Goal: Information Seeking & Learning: Understand process/instructions

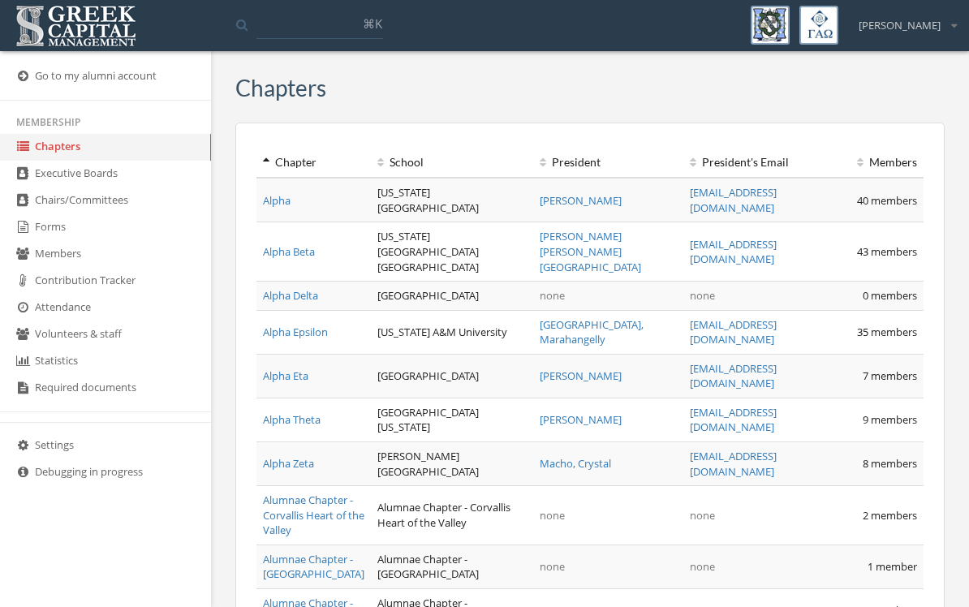
click at [46, 230] on link "Forms" at bounding box center [105, 227] width 211 height 27
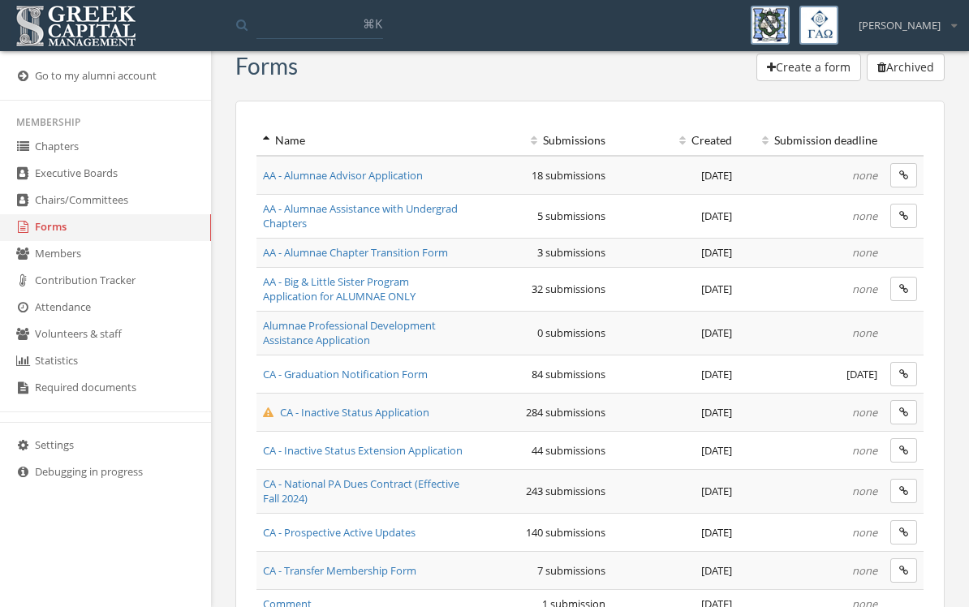
scroll to position [66, 0]
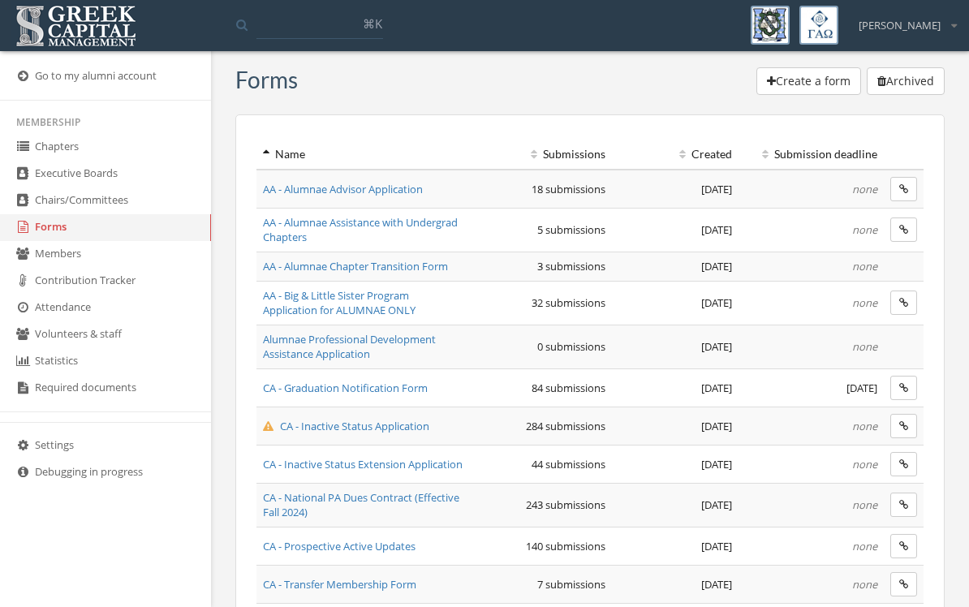
click at [411, 301] on span "AA - Big & Little Sister Program Application for ALUMNAE ONLY" at bounding box center [339, 303] width 153 height 30
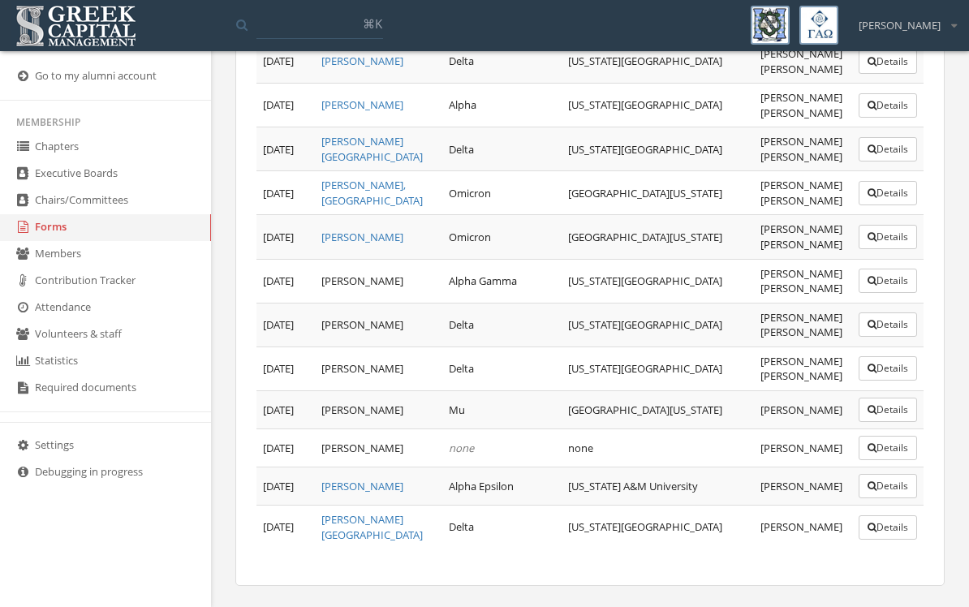
scroll to position [1200, 0]
click at [54, 237] on link "Forms" at bounding box center [105, 227] width 211 height 27
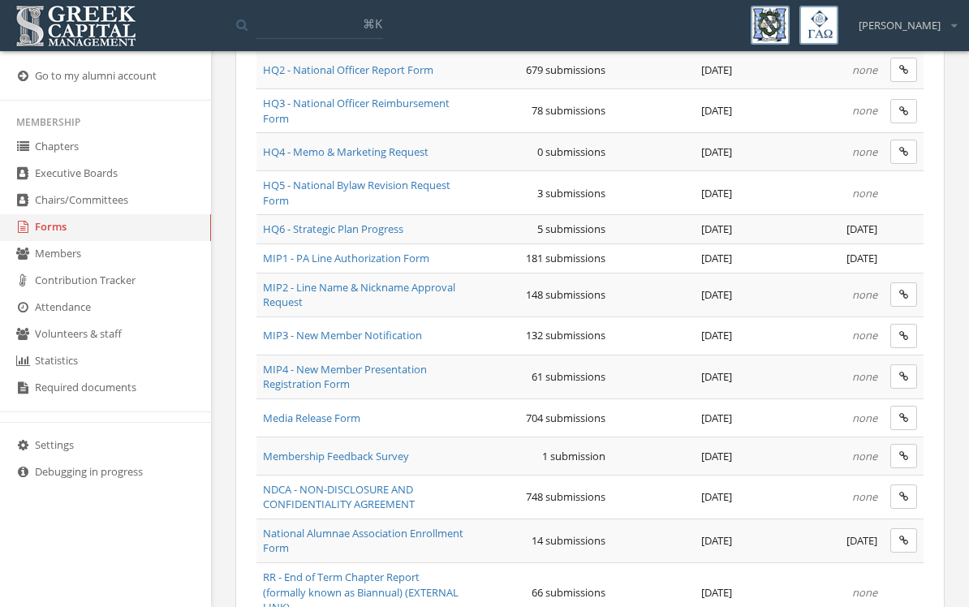
scroll to position [793, 0]
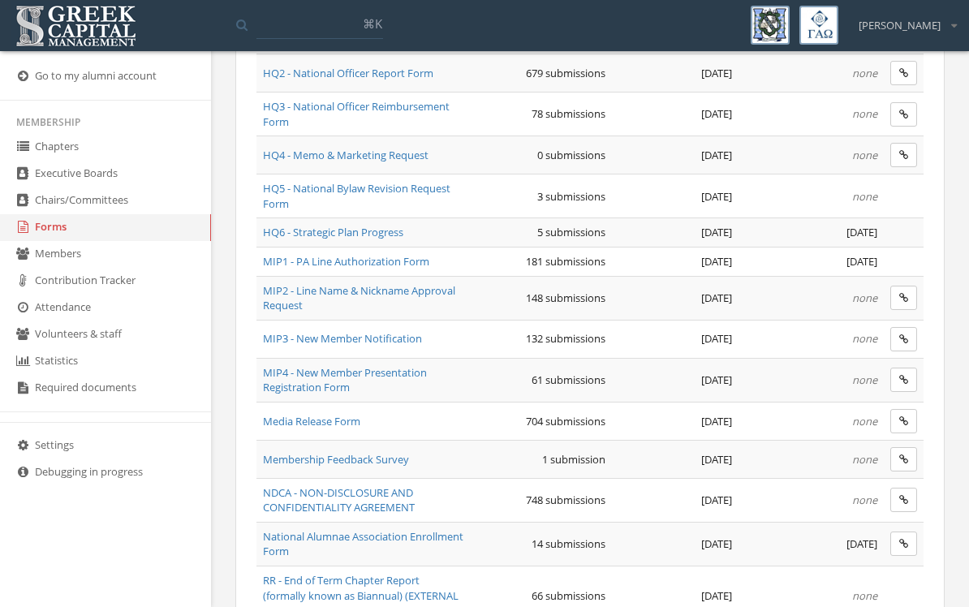
click at [417, 254] on span "MIP1 - PA Line Authorization Form" at bounding box center [346, 261] width 166 height 15
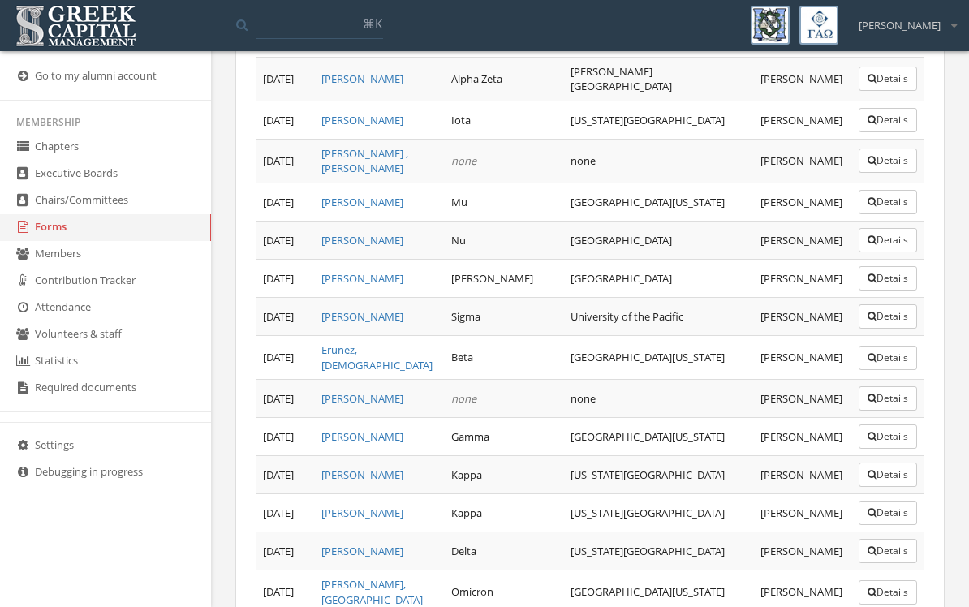
scroll to position [3196, 0]
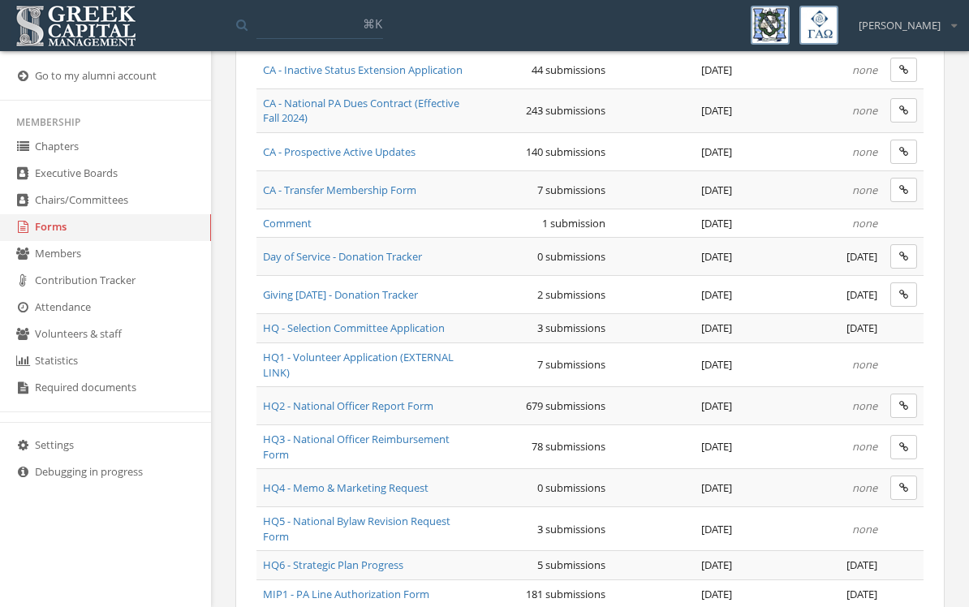
scroll to position [458, 0]
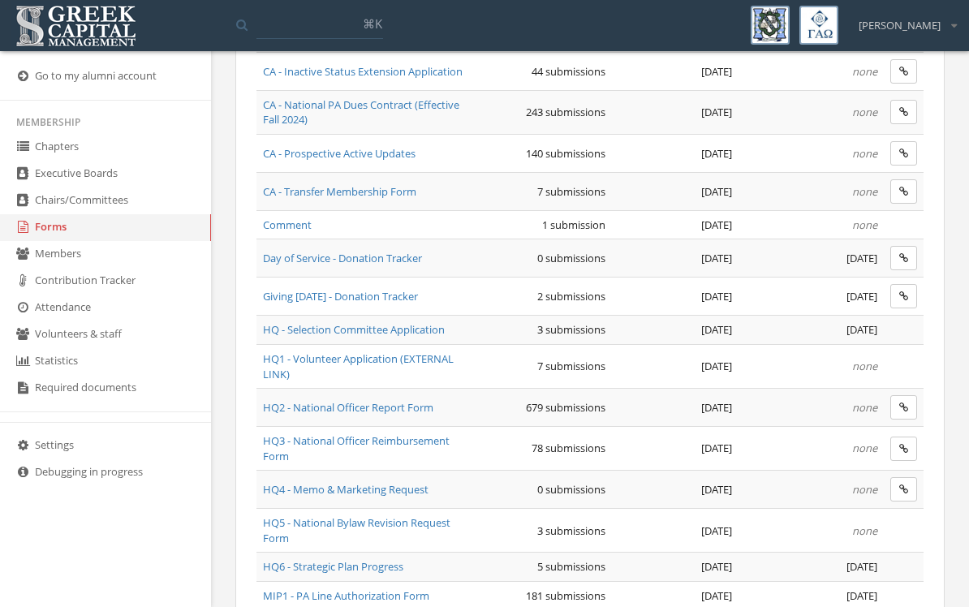
click at [409, 158] on span "CA - Prospective Active Updates" at bounding box center [339, 153] width 153 height 15
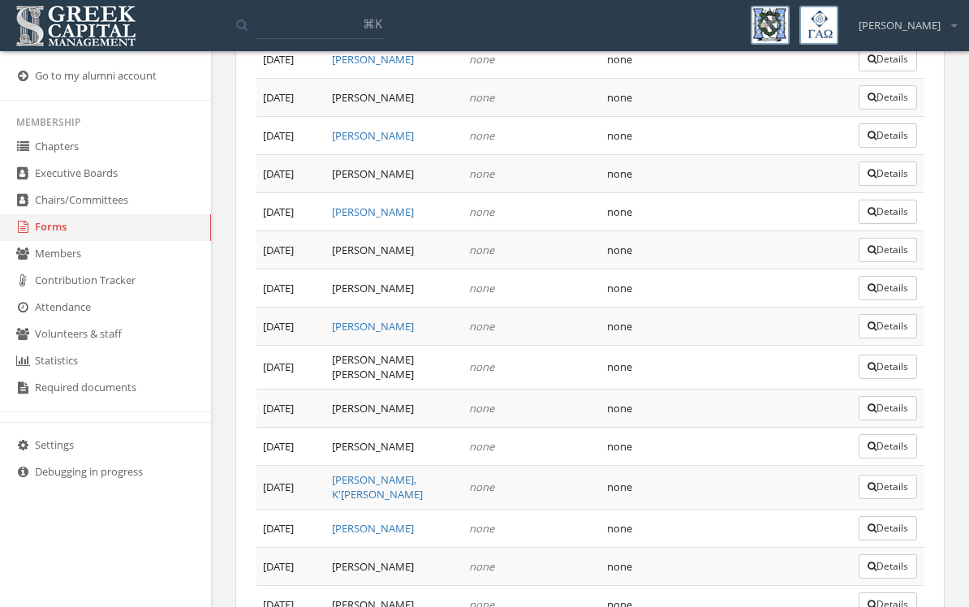
scroll to position [5116, 0]
click at [881, 475] on button "Details" at bounding box center [887, 487] width 58 height 24
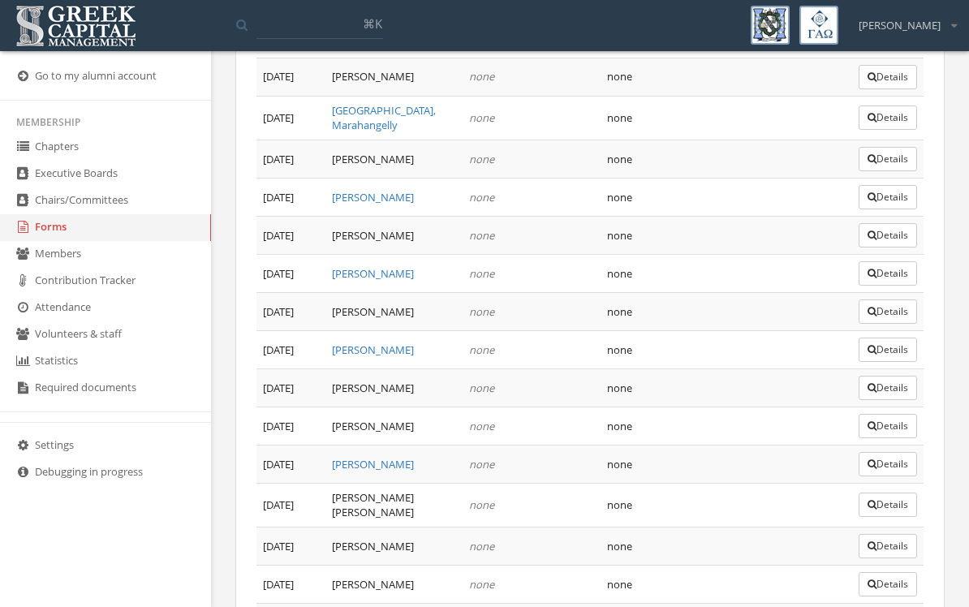
scroll to position [4980, 0]
click at [883, 451] on button "Details" at bounding box center [887, 463] width 58 height 24
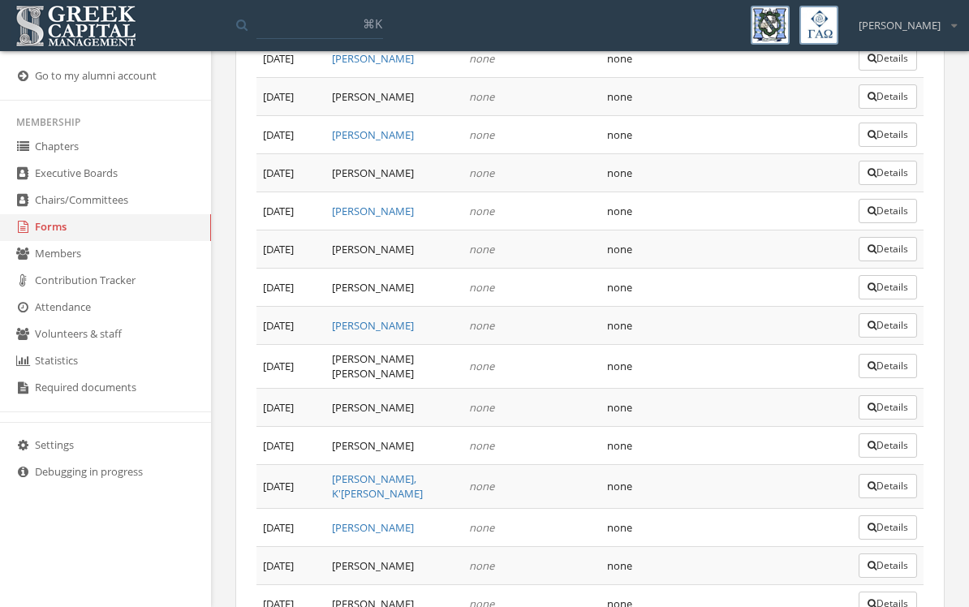
scroll to position [5116, 0]
click at [876, 397] on button "Details" at bounding box center [887, 409] width 58 height 24
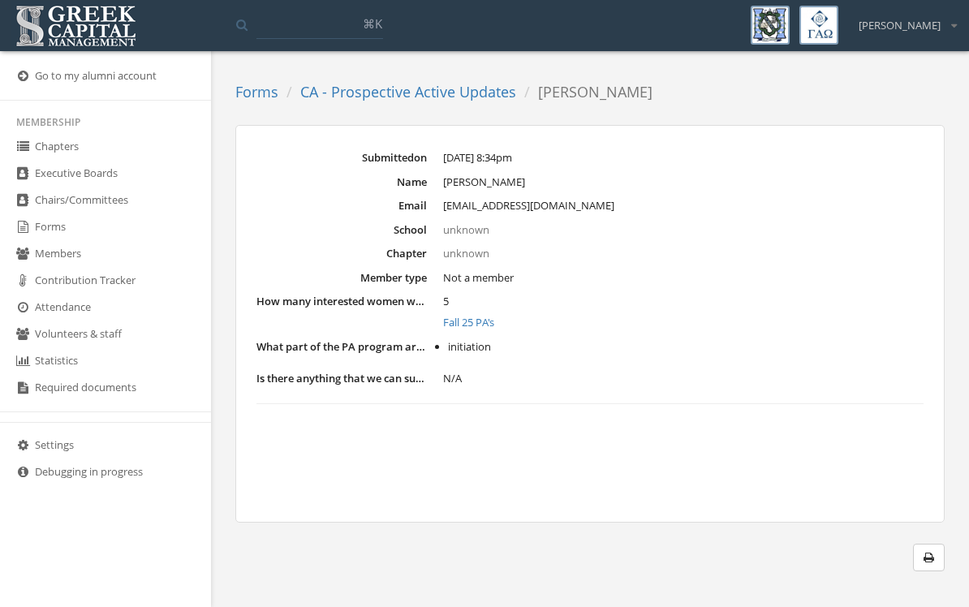
click at [490, 318] on link "Fall 25 PA's" at bounding box center [683, 323] width 480 height 16
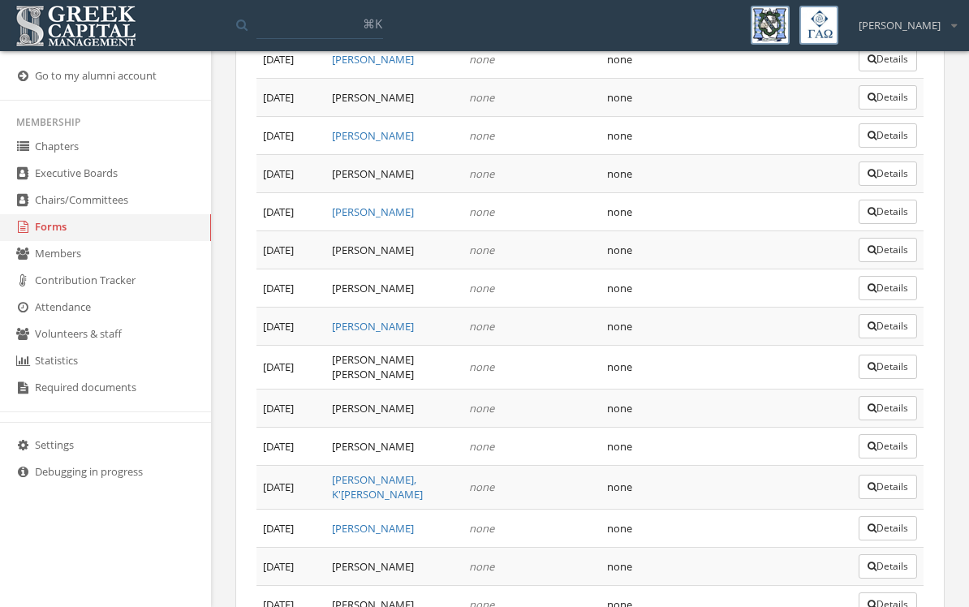
scroll to position [5116, 0]
click at [880, 239] on button "Details" at bounding box center [887, 251] width 58 height 24
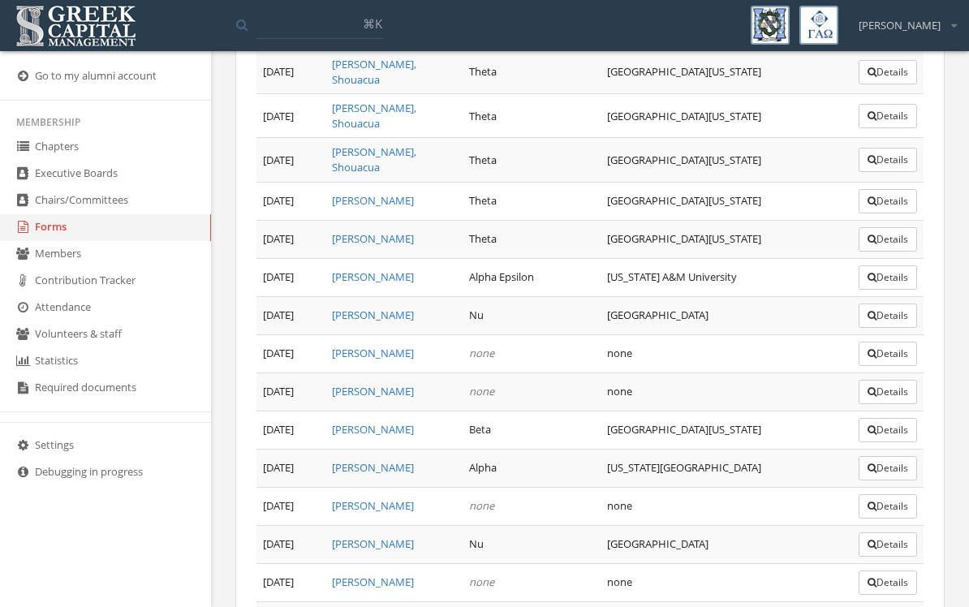
scroll to position [1178, 0]
click at [102, 239] on link "Forms" at bounding box center [105, 227] width 211 height 27
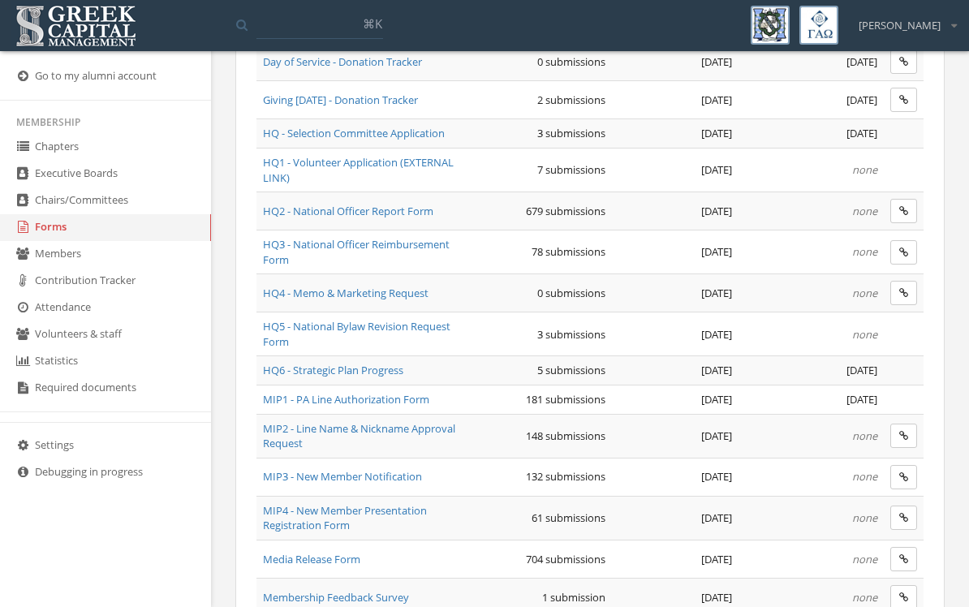
scroll to position [656, 0]
click at [418, 399] on span "MIP1 - PA Line Authorization Form" at bounding box center [346, 398] width 166 height 15
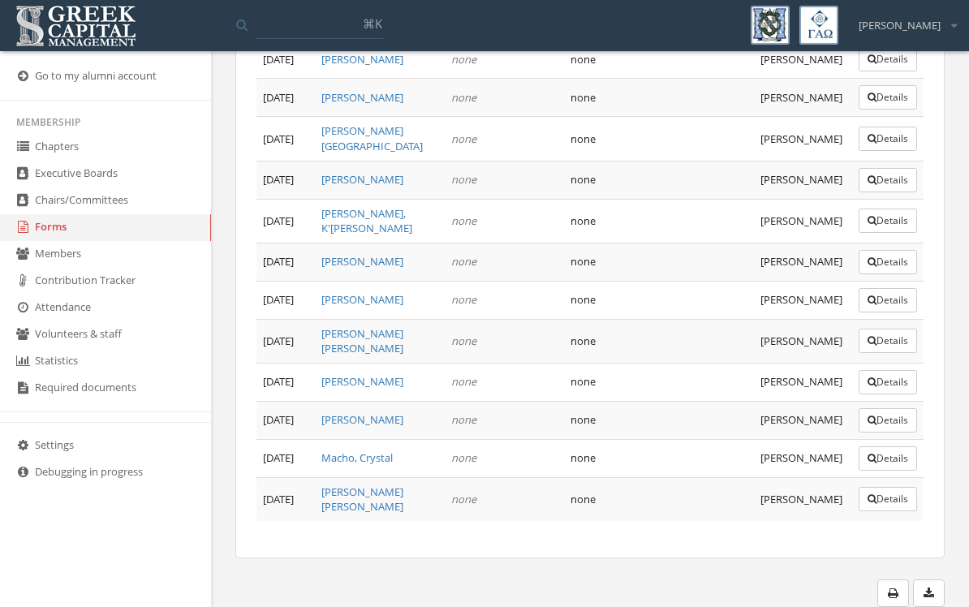
scroll to position [7879, 0]
click at [878, 33] on button "Details" at bounding box center [887, 21] width 58 height 24
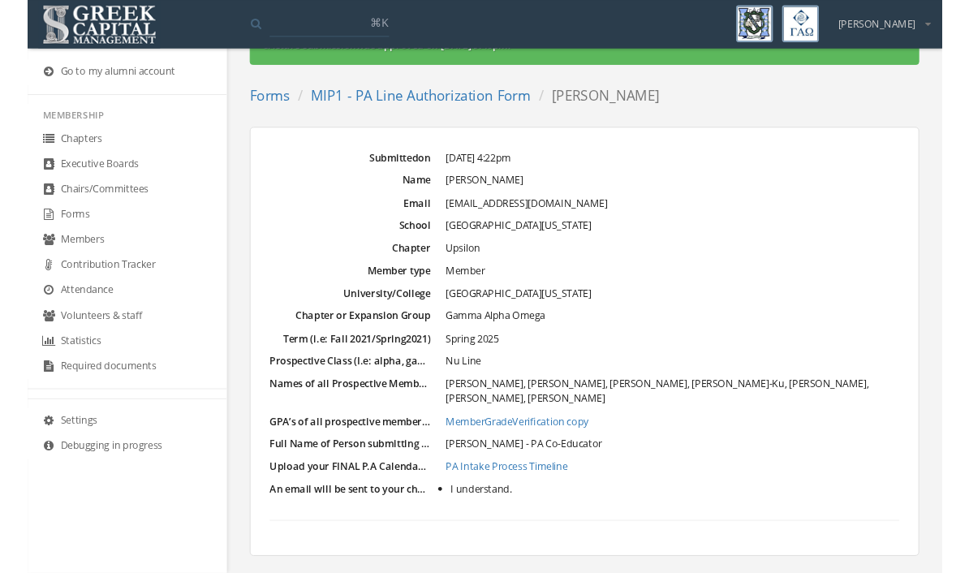
scroll to position [47, 0]
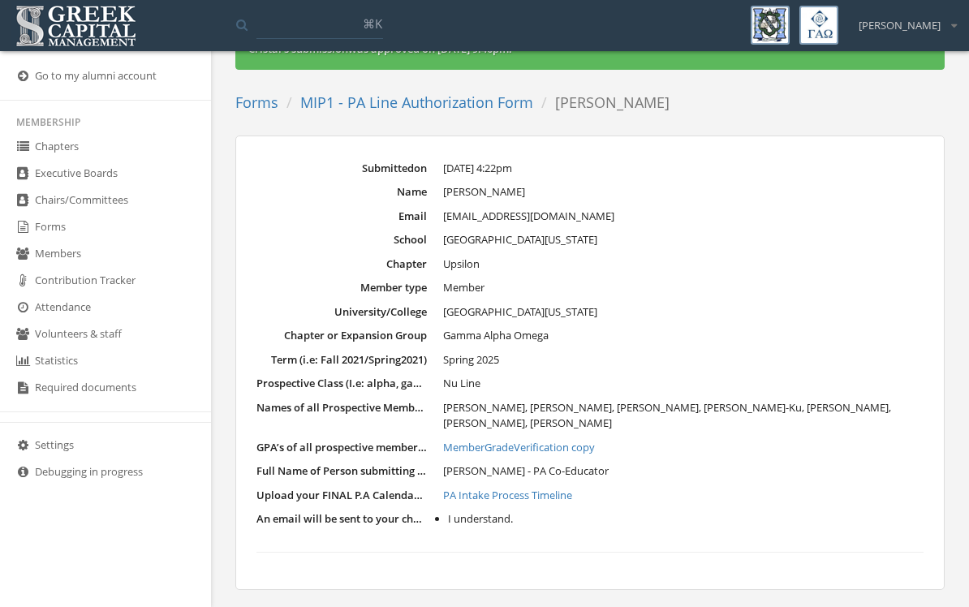
click at [560, 491] on link "PA Intake Process Timeline" at bounding box center [683, 496] width 480 height 16
click at [49, 233] on link "Forms" at bounding box center [105, 227] width 211 height 27
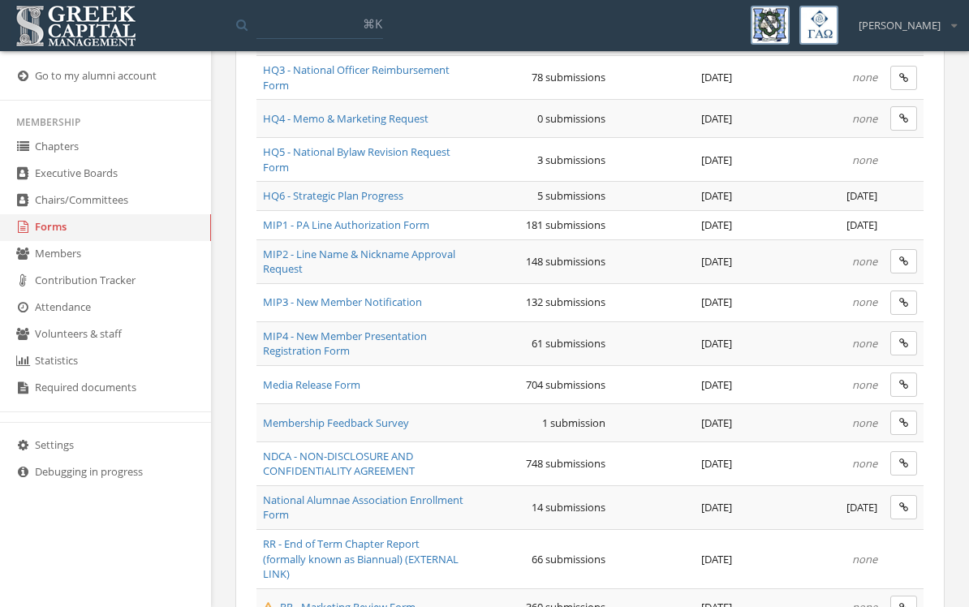
scroll to position [828, 0]
click at [411, 298] on span "MIP3 - New Member Notification" at bounding box center [342, 302] width 159 height 15
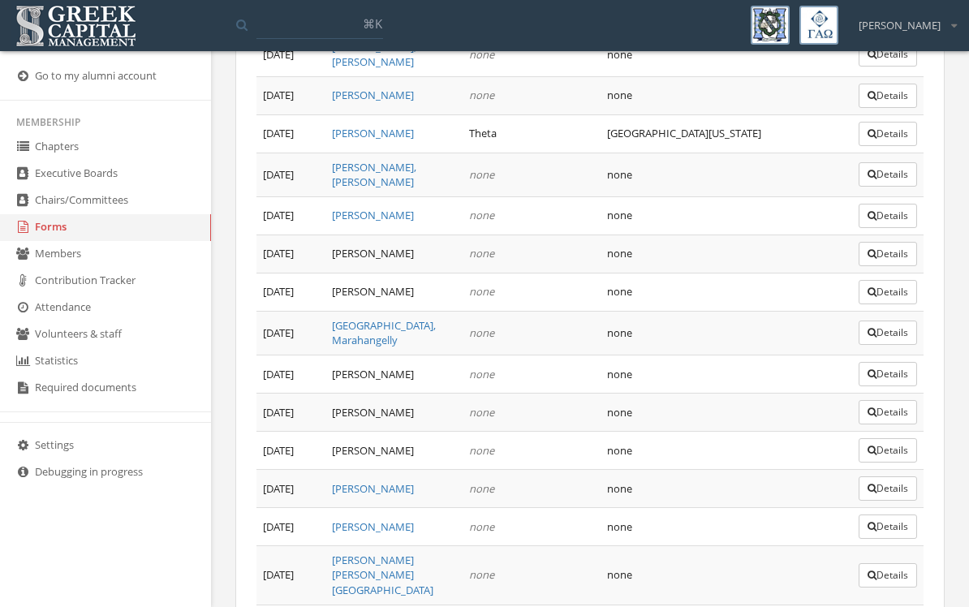
scroll to position [4819, 0]
click at [879, 564] on button "Details" at bounding box center [887, 576] width 58 height 24
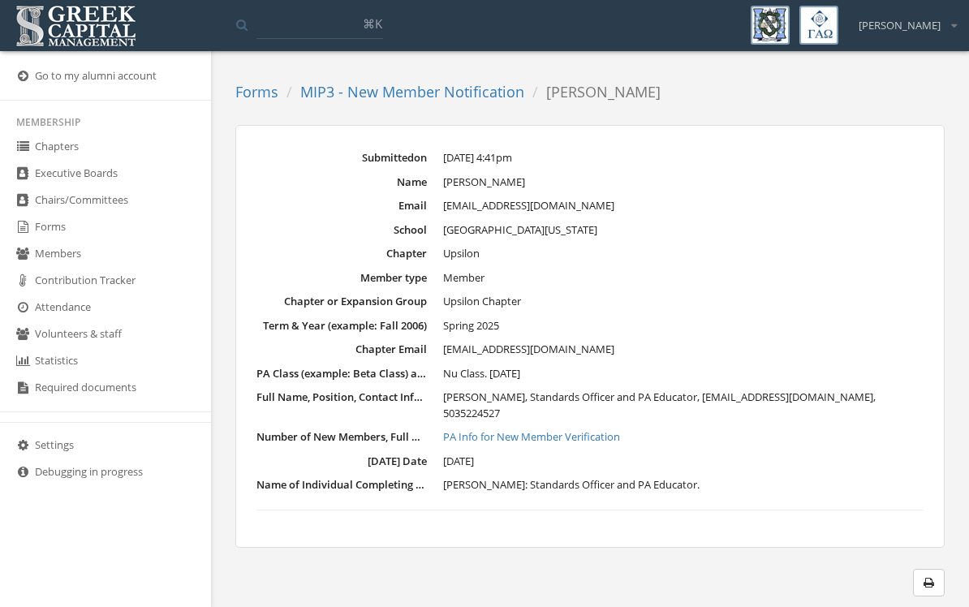
click at [591, 432] on link "PA Info for New Member Verification" at bounding box center [683, 437] width 480 height 16
click at [44, 241] on link "Forms" at bounding box center [105, 227] width 211 height 27
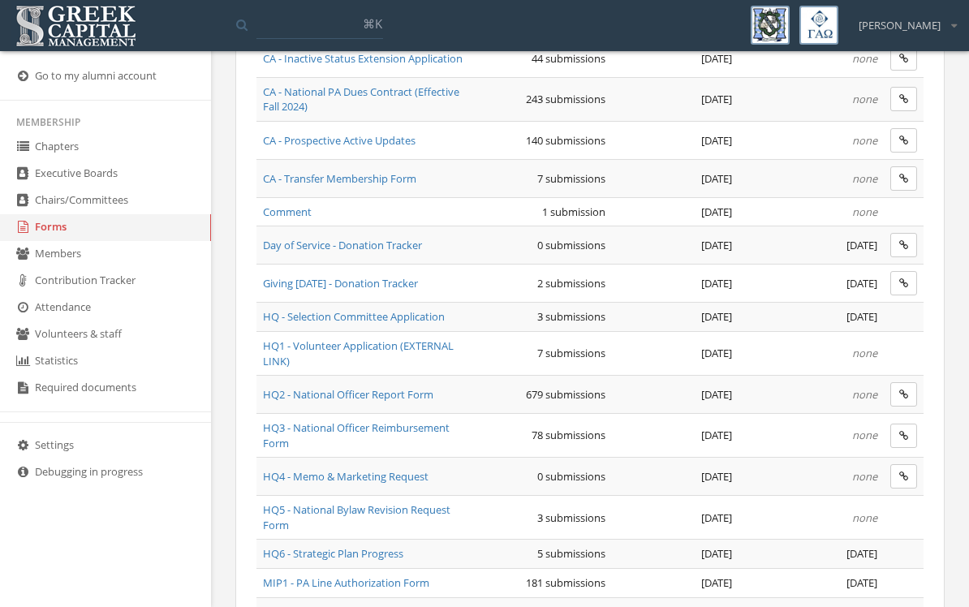
scroll to position [474, 0]
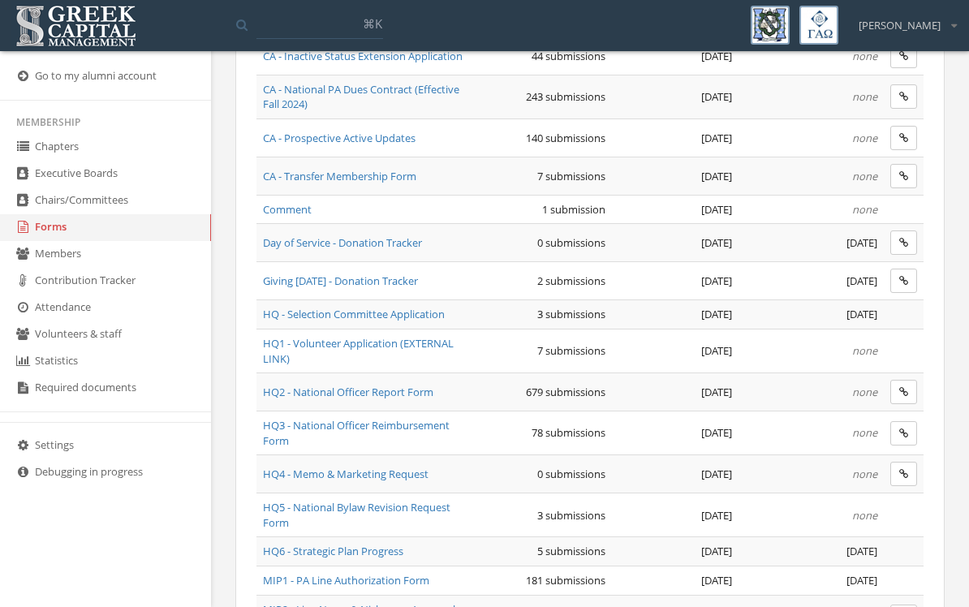
click at [414, 574] on span "MIP1 - PA Line Authorization Form" at bounding box center [346, 580] width 166 height 15
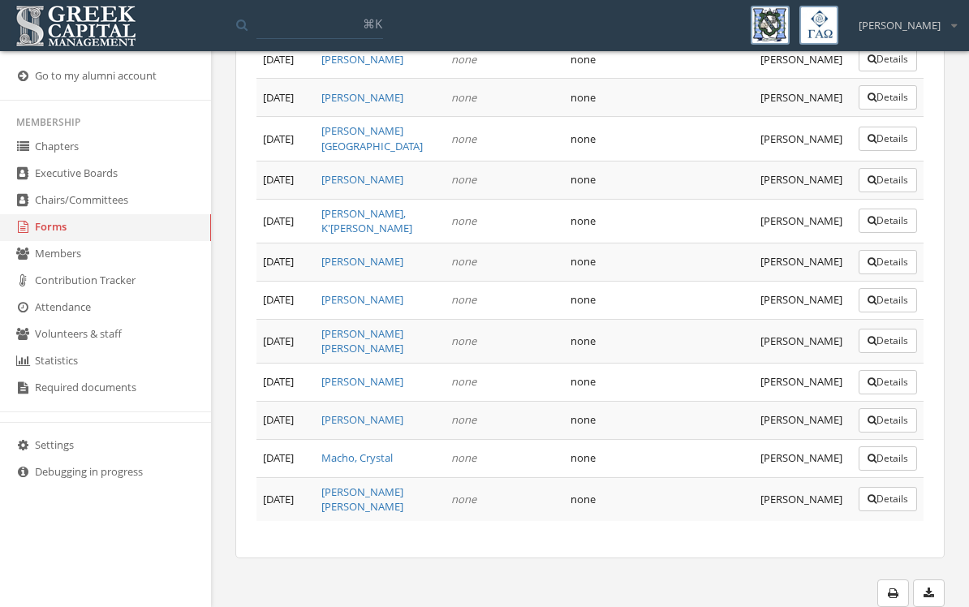
scroll to position [8138, 0]
click at [888, 511] on button "Details" at bounding box center [887, 499] width 58 height 24
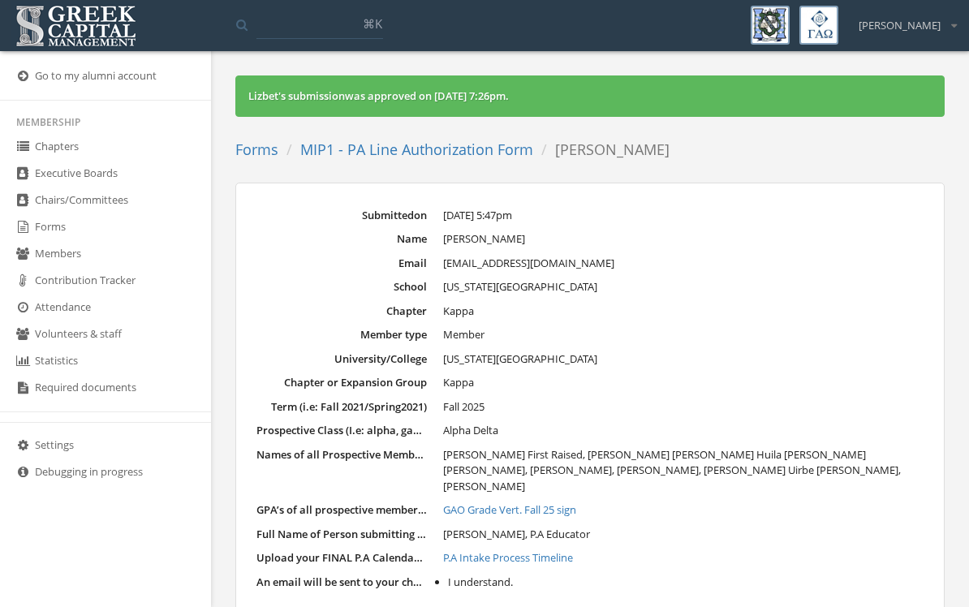
click at [529, 550] on link "P.A Intake Process Timeline" at bounding box center [683, 558] width 480 height 16
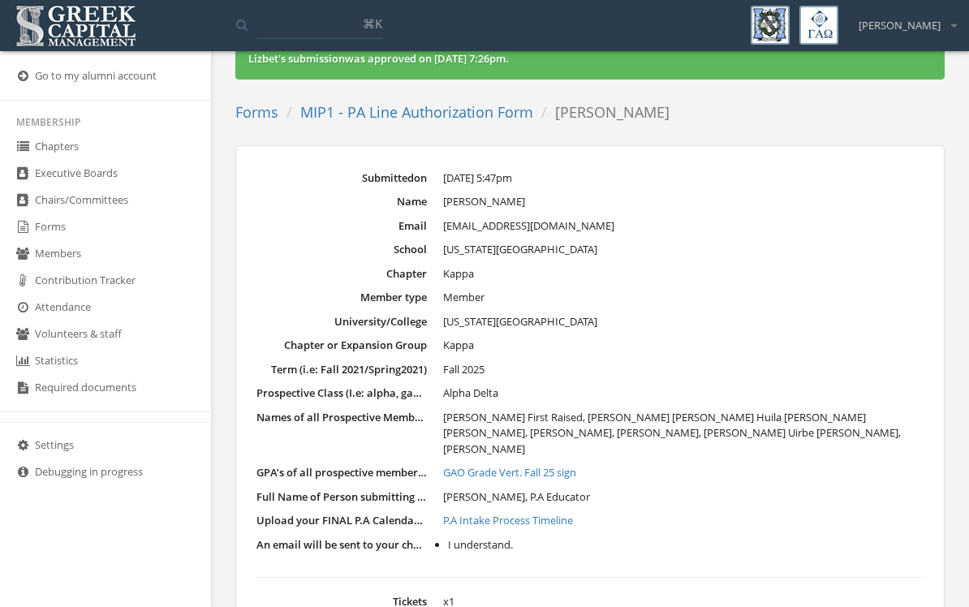
scroll to position [40, 0]
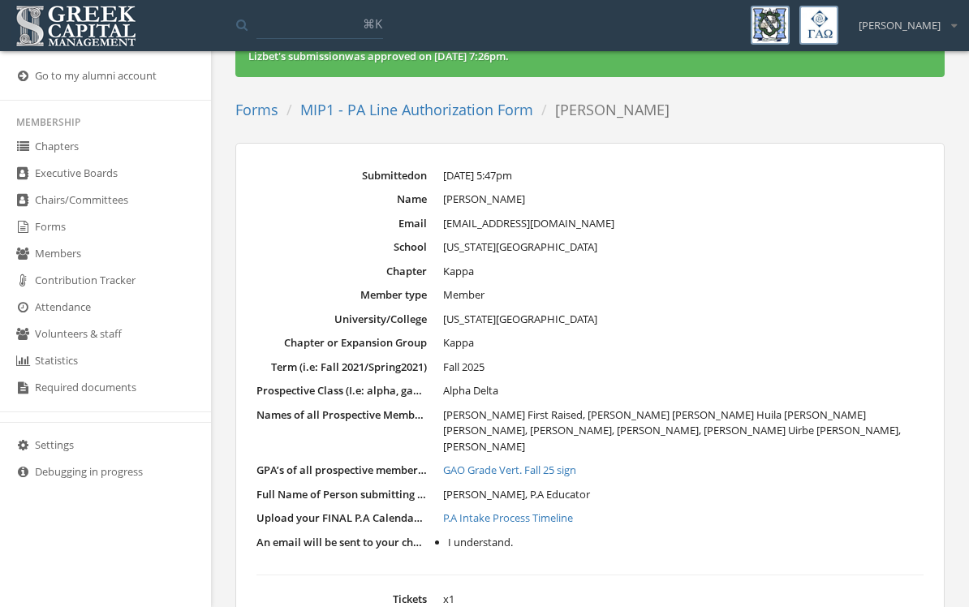
click at [456, 107] on link "MIP1 - PA Line Authorization Form" at bounding box center [416, 109] width 233 height 19
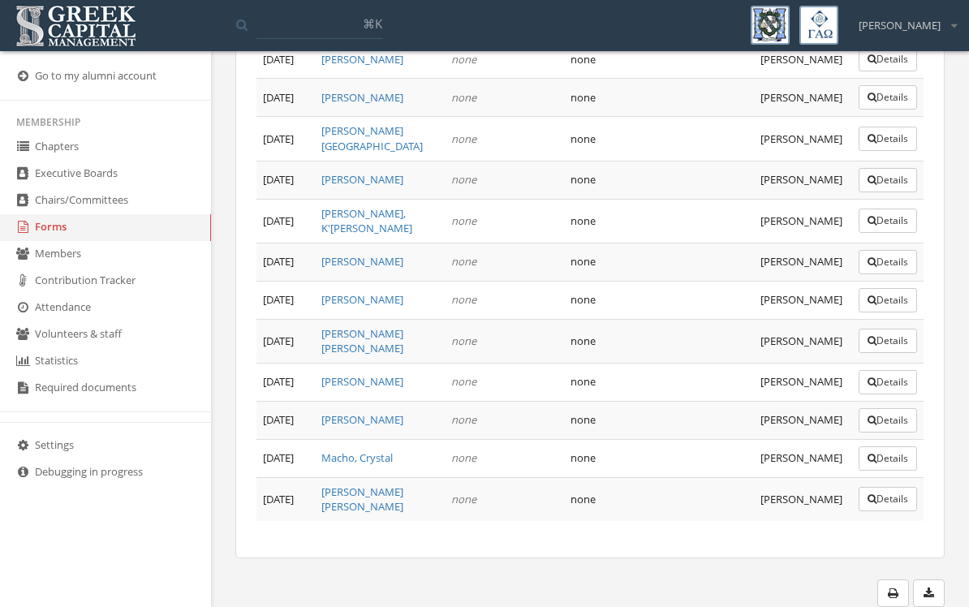
scroll to position [8050, 0]
click at [885, 432] on button "Details" at bounding box center [887, 420] width 58 height 24
click at [882, 71] on button "Details" at bounding box center [887, 59] width 58 height 24
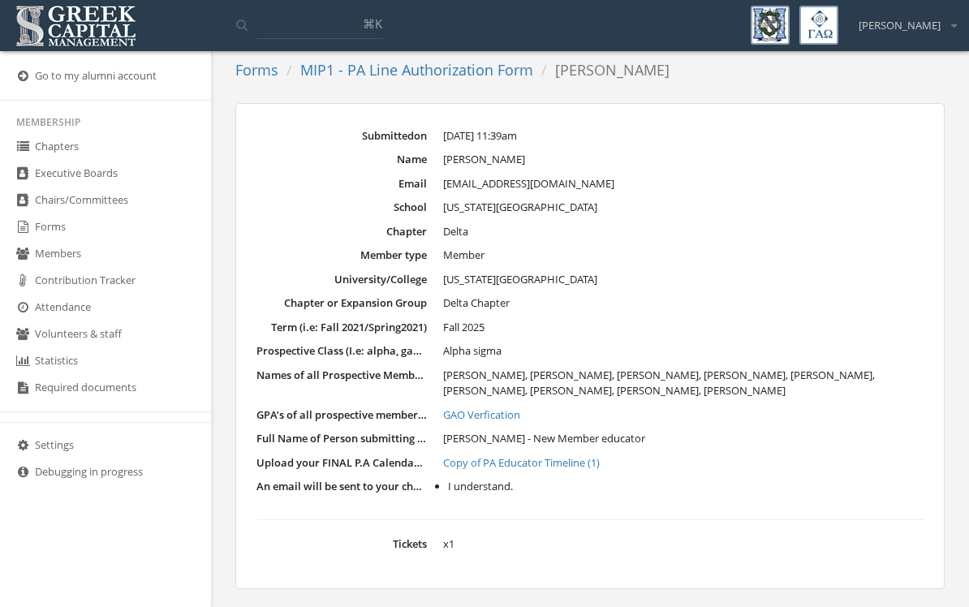
scroll to position [79, 0]
click at [596, 462] on link "Copy of PA Educator Timeline (1)" at bounding box center [683, 464] width 480 height 16
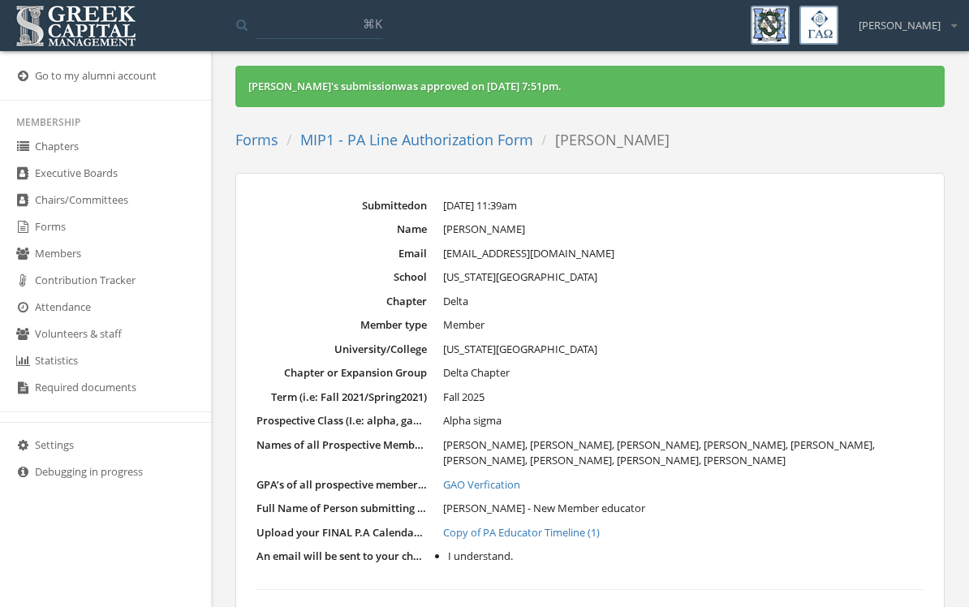
scroll to position [0, 0]
